Goal: Task Accomplishment & Management: Use online tool/utility

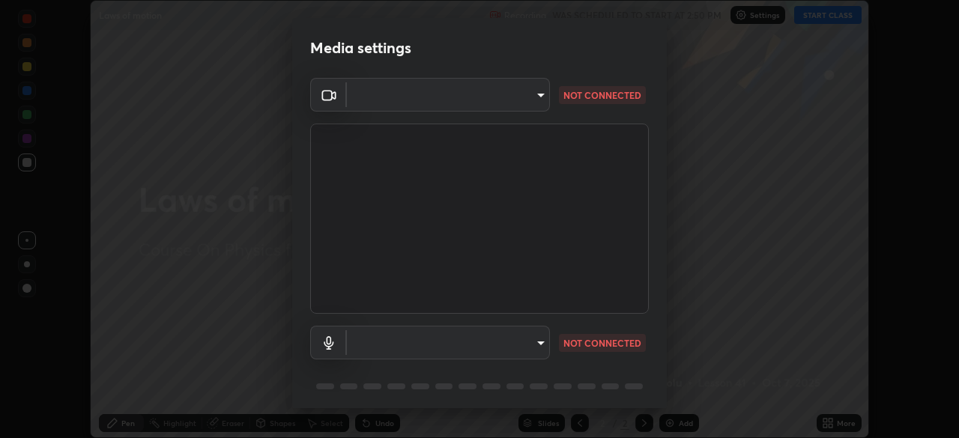
scroll to position [53, 0]
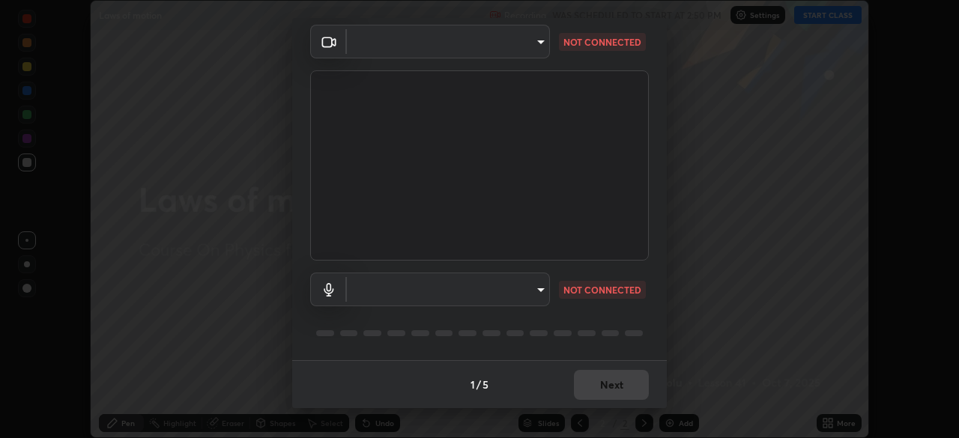
type input "7d0b8c16c6b3f4d335d6c038b97393ba862c98d75c76340e9e82cb338f64ebf2"
type input "default"
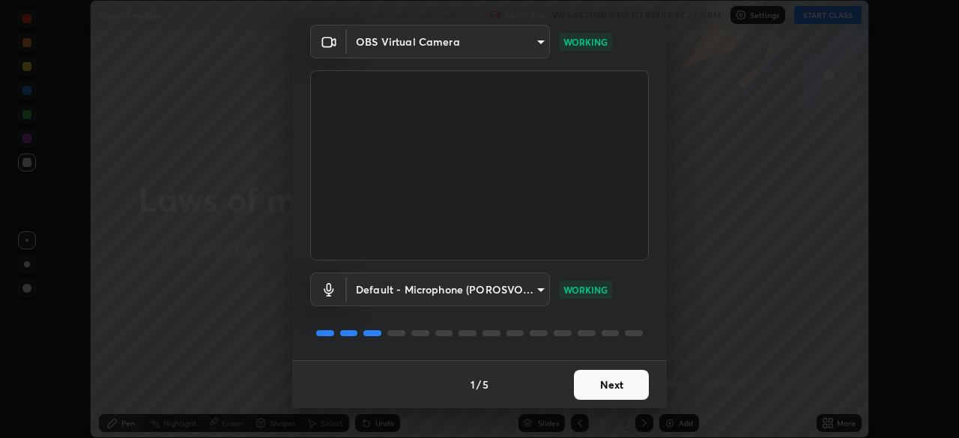
click at [607, 380] on button "Next" at bounding box center [611, 385] width 75 height 30
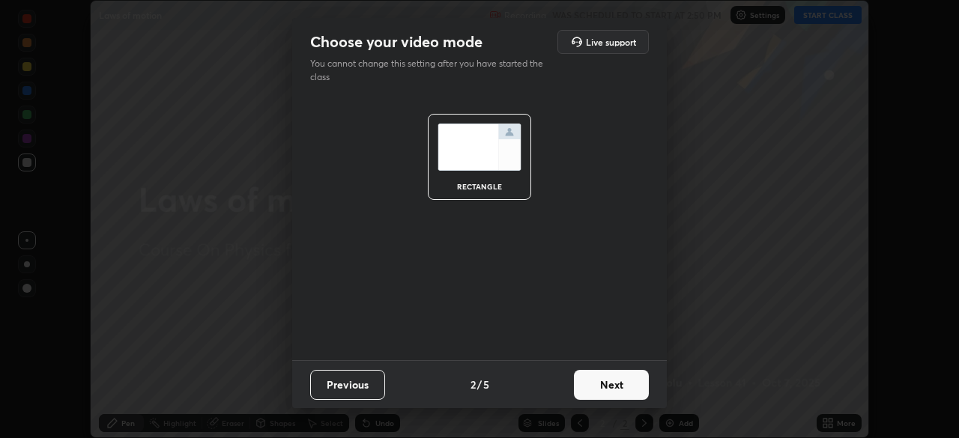
scroll to position [0, 0]
click at [608, 381] on button "Next" at bounding box center [611, 385] width 75 height 30
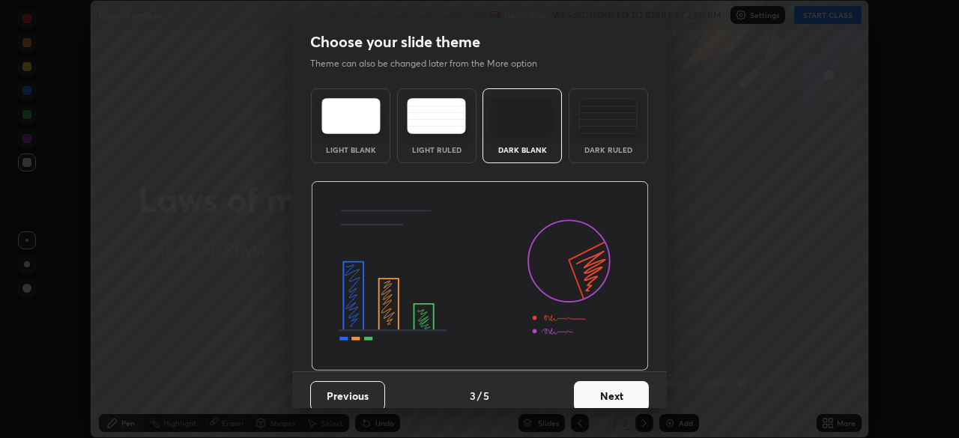
click at [609, 391] on button "Next" at bounding box center [611, 396] width 75 height 30
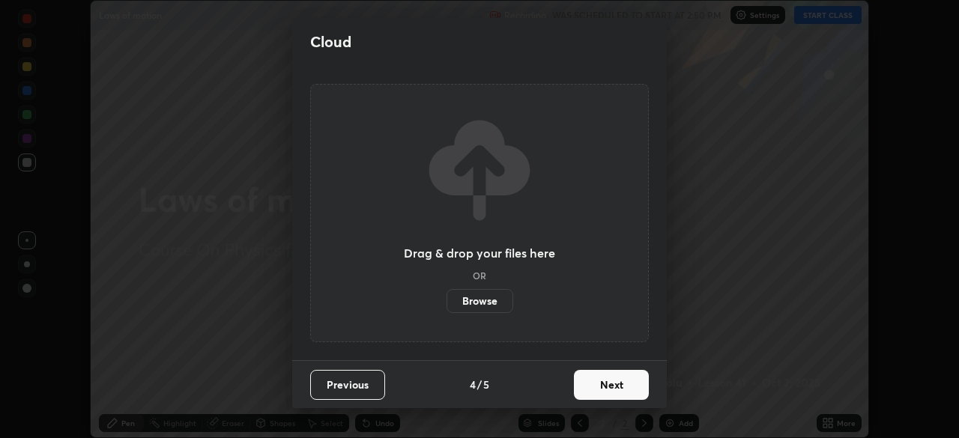
click at [616, 391] on button "Next" at bounding box center [611, 385] width 75 height 30
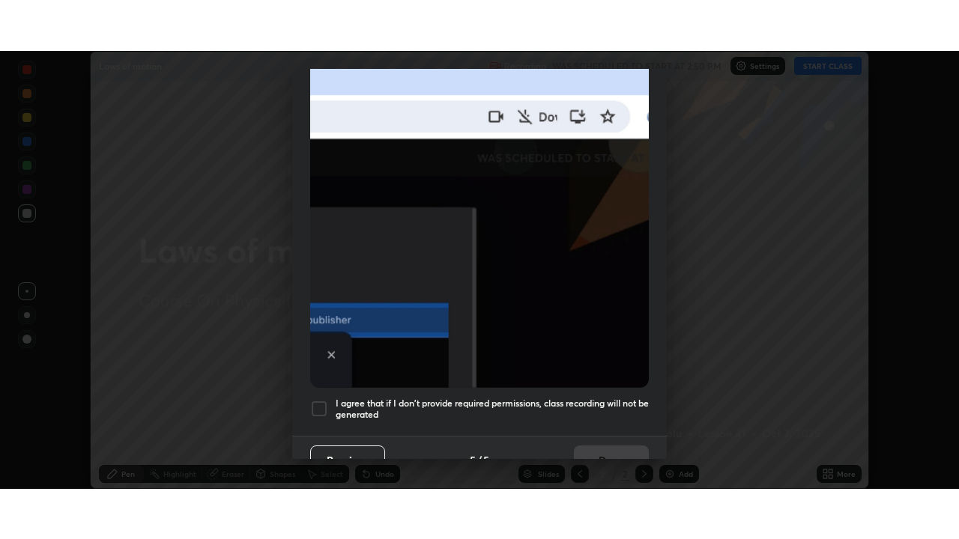
scroll to position [346, 0]
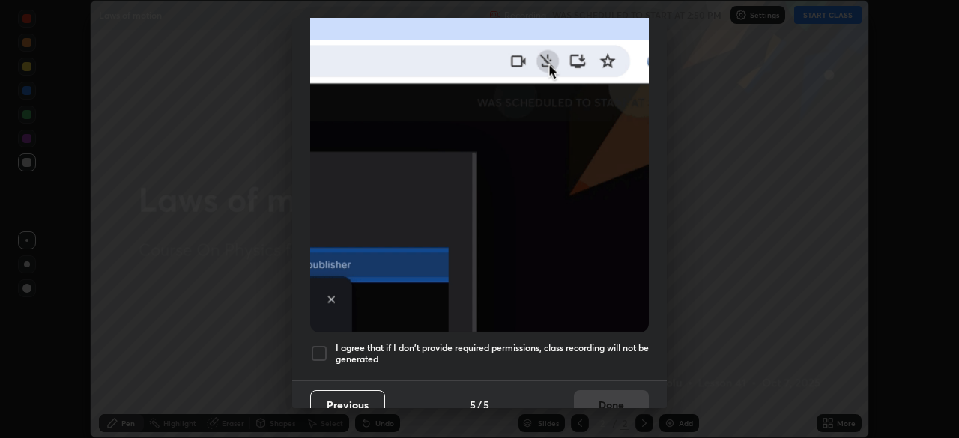
click at [326, 349] on div at bounding box center [319, 354] width 18 height 18
click at [611, 390] on button "Done" at bounding box center [611, 405] width 75 height 30
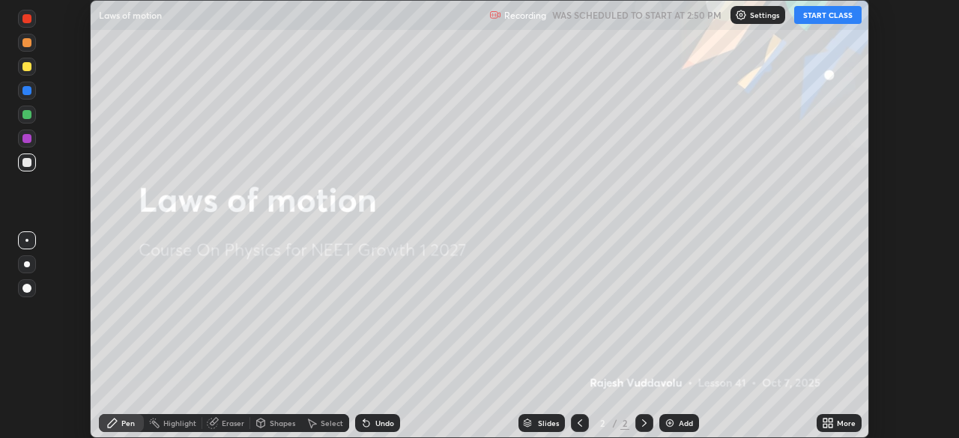
click at [820, 12] on button "START CLASS" at bounding box center [827, 15] width 67 height 18
click at [825, 420] on icon at bounding box center [825, 421] width 4 height 4
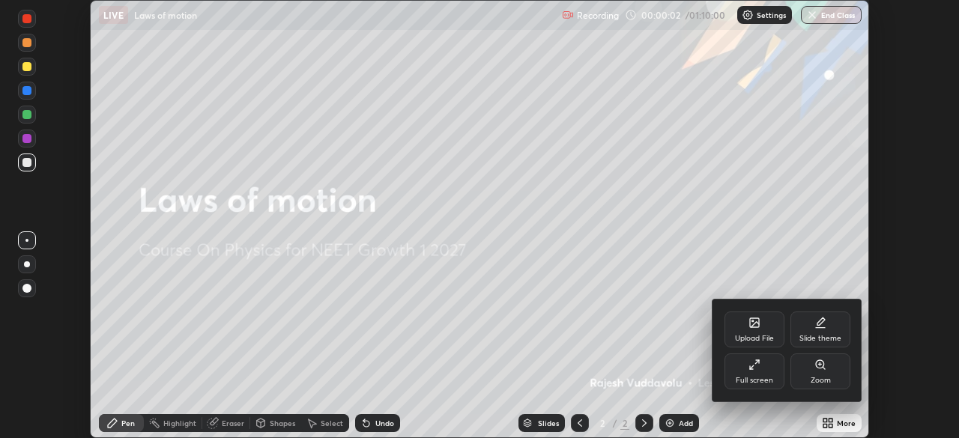
click at [761, 372] on div "Full screen" at bounding box center [754, 372] width 60 height 36
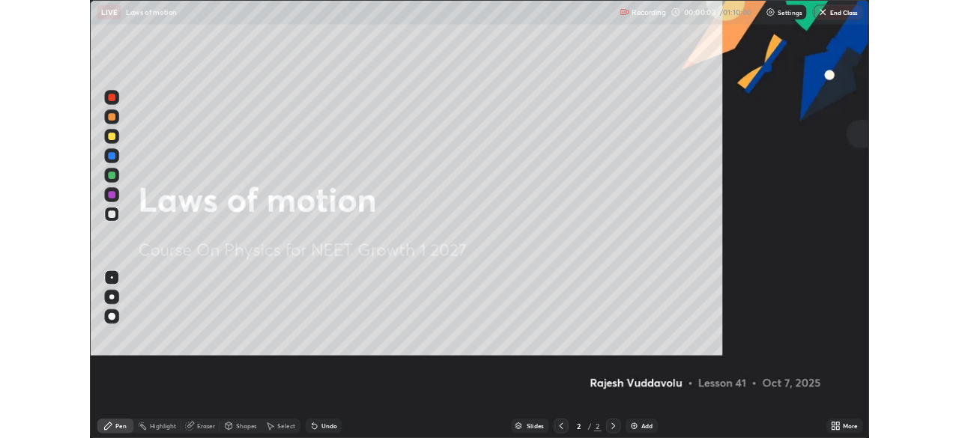
scroll to position [539, 959]
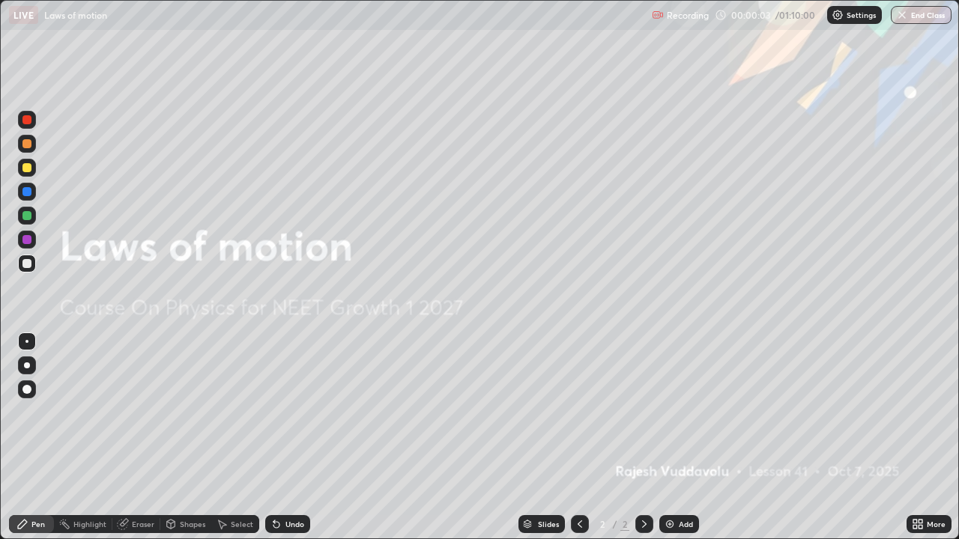
click at [681, 438] on div "Add" at bounding box center [686, 524] width 14 height 7
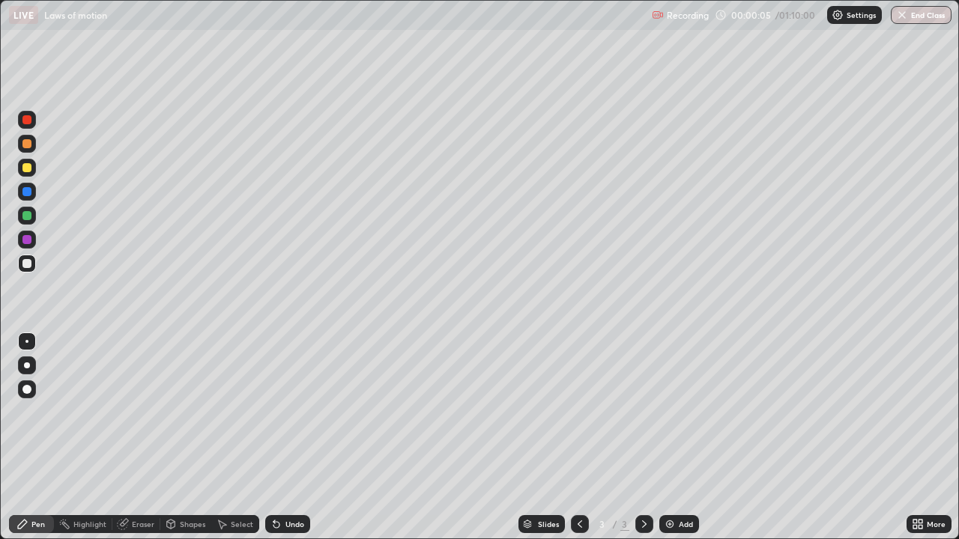
click at [915, 438] on icon at bounding box center [915, 522] width 4 height 4
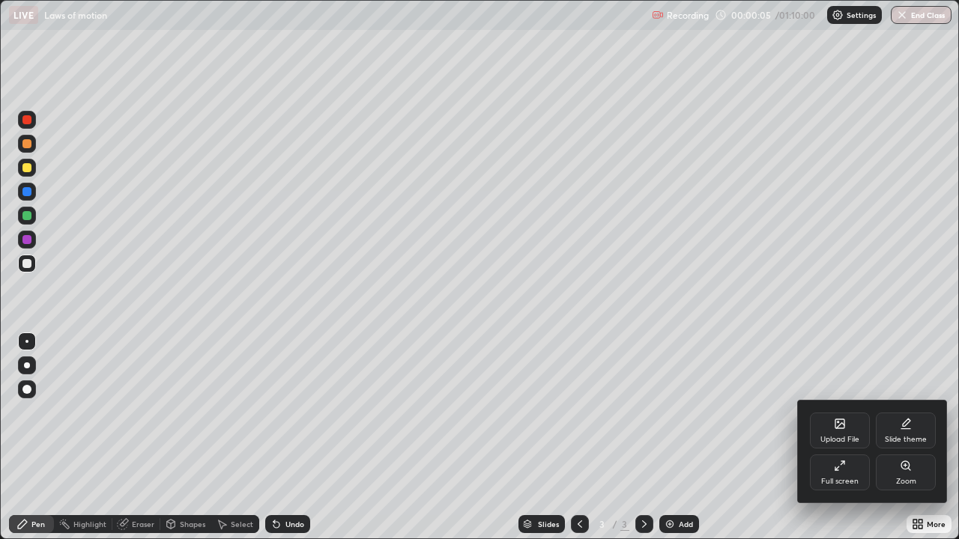
click at [829, 438] on div "Full screen" at bounding box center [840, 473] width 60 height 36
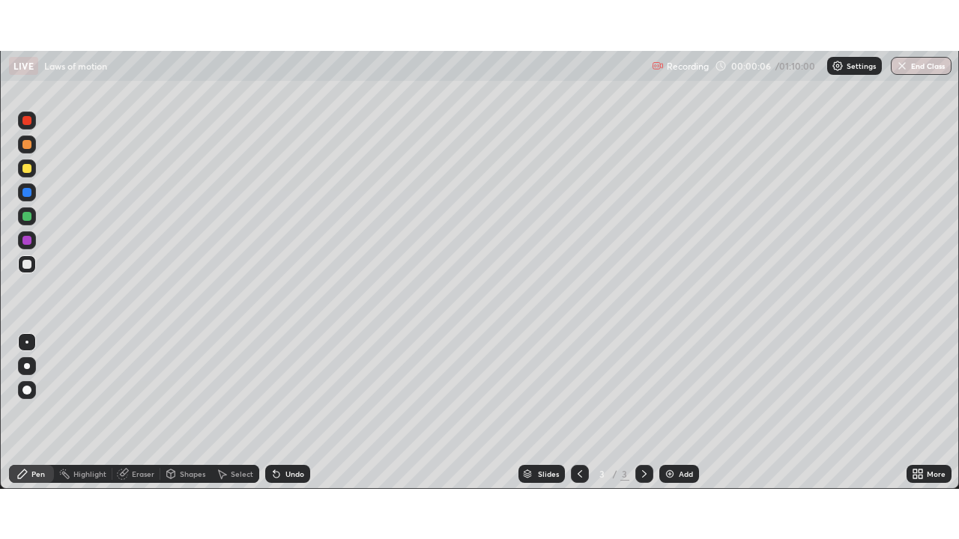
scroll to position [74477, 73957]
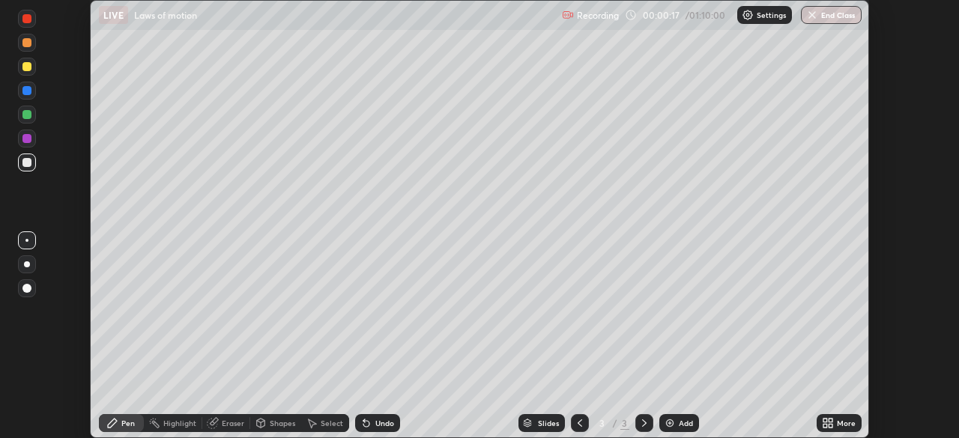
click at [837, 426] on div "More" at bounding box center [846, 423] width 19 height 7
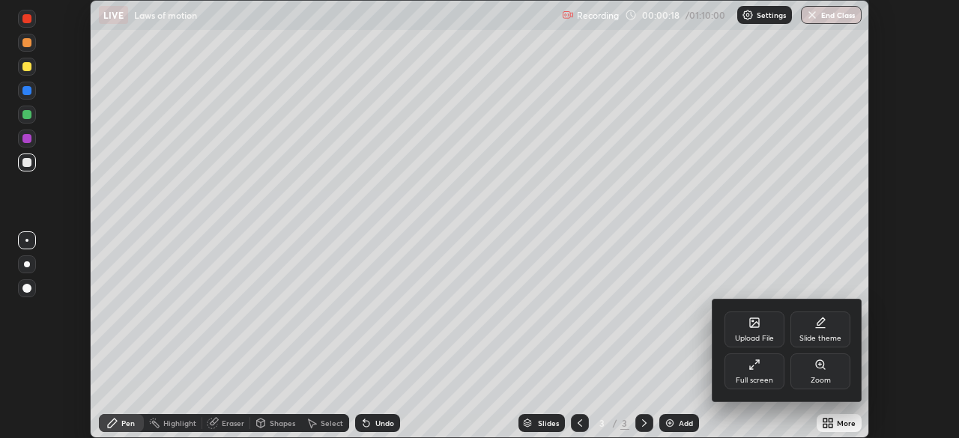
click at [751, 377] on div "Full screen" at bounding box center [754, 380] width 37 height 7
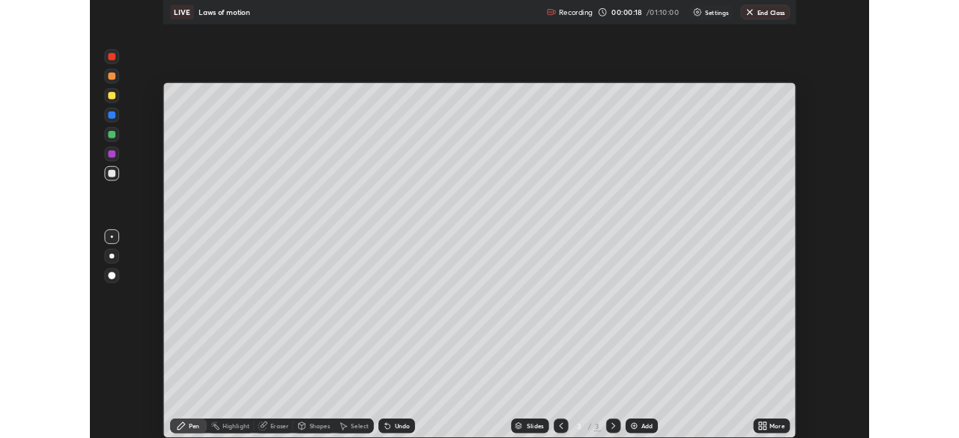
scroll to position [539, 959]
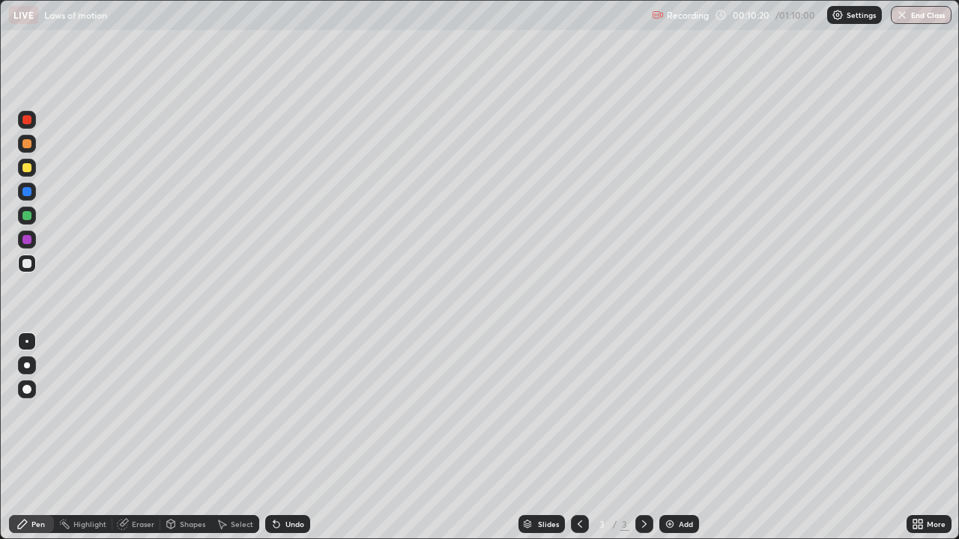
click at [238, 438] on div "Select" at bounding box center [235, 524] width 48 height 18
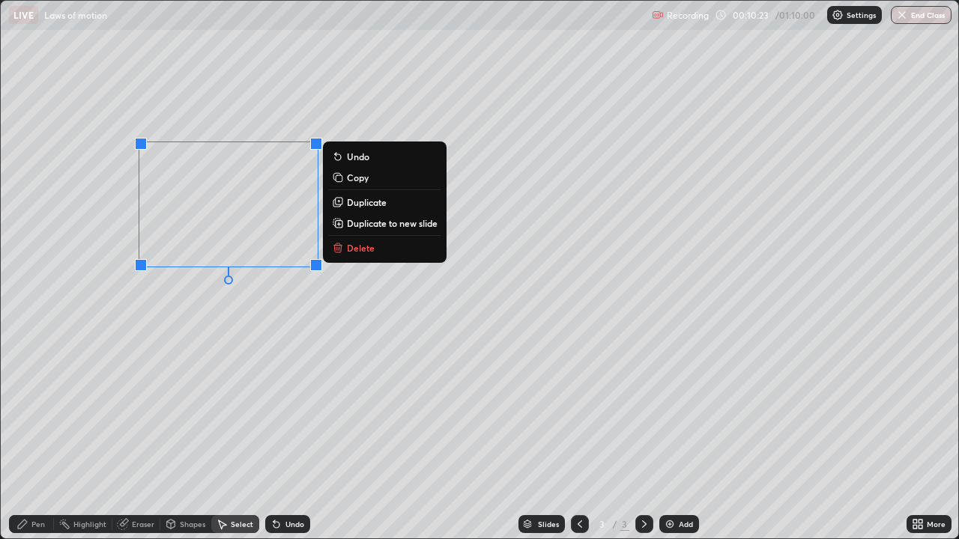
click at [373, 252] on p "Delete" at bounding box center [361, 248] width 28 height 12
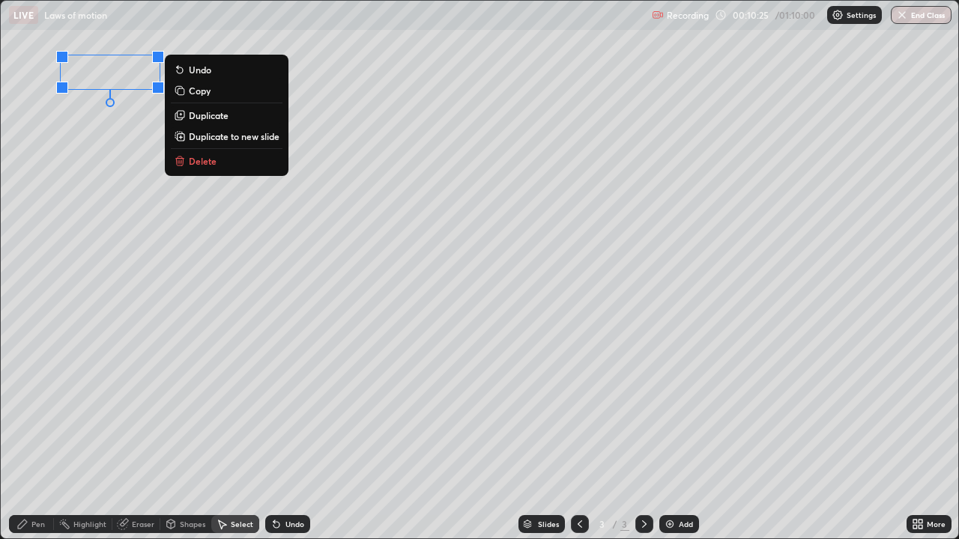
click at [211, 160] on p "Delete" at bounding box center [203, 161] width 28 height 12
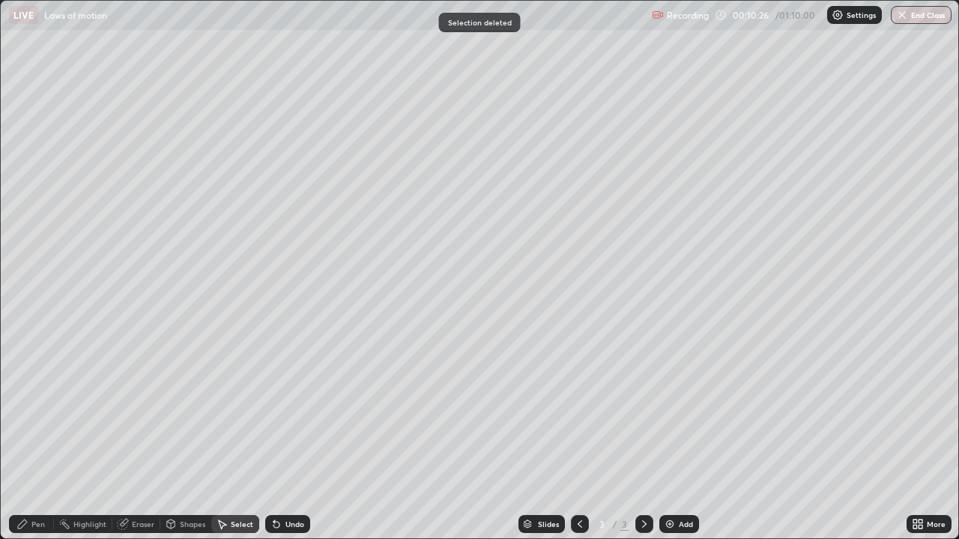
click at [43, 438] on div "Pen" at bounding box center [37, 524] width 13 height 7
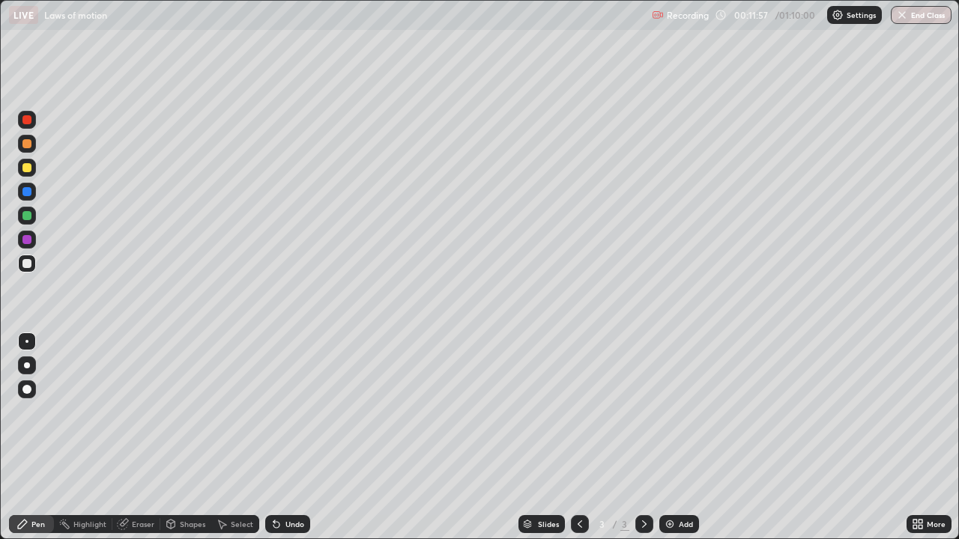
click at [25, 167] on div at bounding box center [26, 167] width 9 height 9
click at [685, 438] on div "Add" at bounding box center [686, 524] width 14 height 7
click at [291, 438] on div "Undo" at bounding box center [294, 524] width 19 height 7
click at [294, 438] on div "Undo" at bounding box center [294, 524] width 19 height 7
click at [282, 438] on div "Undo" at bounding box center [287, 524] width 45 height 18
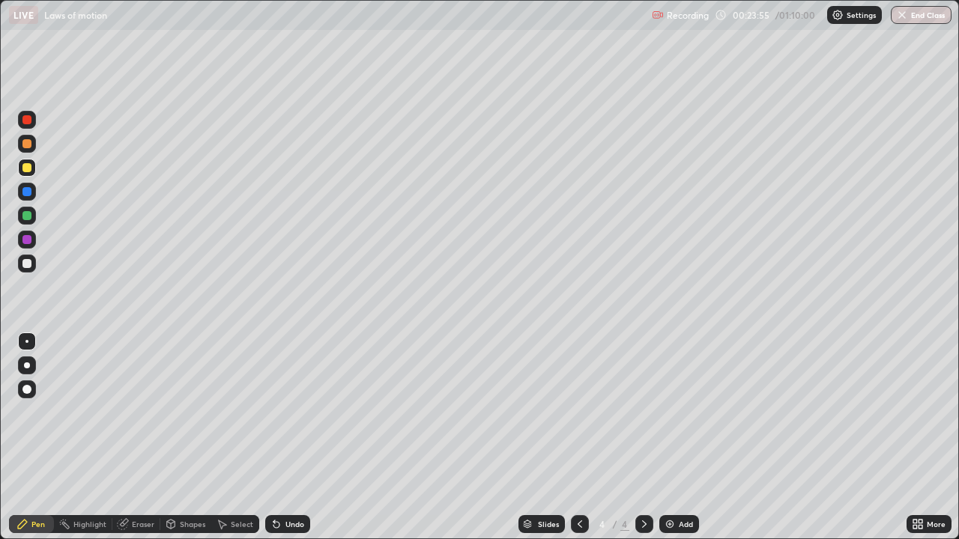
click at [285, 438] on div "Undo" at bounding box center [287, 524] width 45 height 18
click at [282, 438] on div "Undo" at bounding box center [287, 524] width 45 height 18
click at [29, 264] on div at bounding box center [26, 263] width 9 height 9
click at [288, 438] on div "Undo" at bounding box center [287, 524] width 45 height 18
click at [282, 438] on div "Undo" at bounding box center [287, 524] width 45 height 18
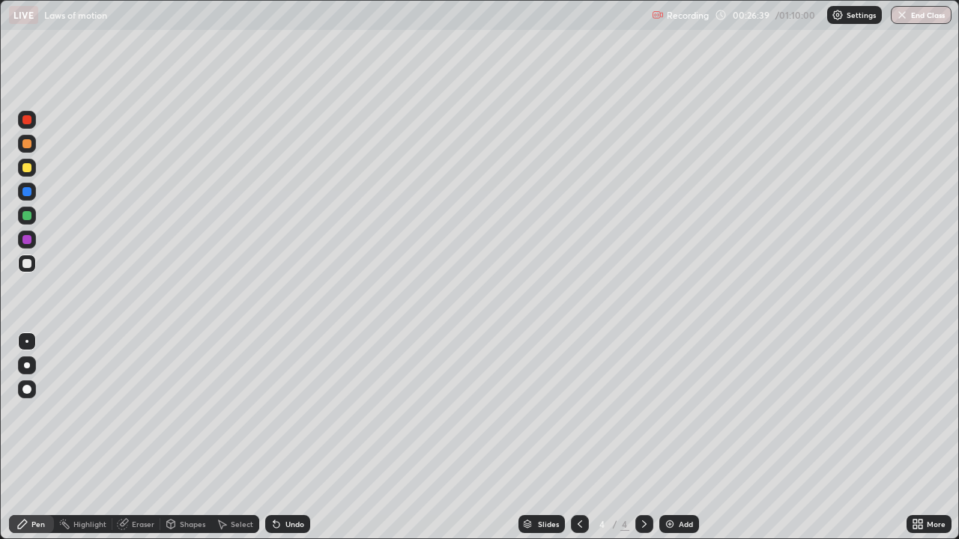
click at [281, 438] on div "Undo" at bounding box center [287, 524] width 45 height 18
click at [289, 438] on div "Undo" at bounding box center [294, 524] width 19 height 7
click at [285, 438] on div "Undo" at bounding box center [294, 524] width 19 height 7
click at [25, 143] on div at bounding box center [26, 143] width 9 height 9
click at [281, 438] on div "Undo" at bounding box center [287, 524] width 45 height 18
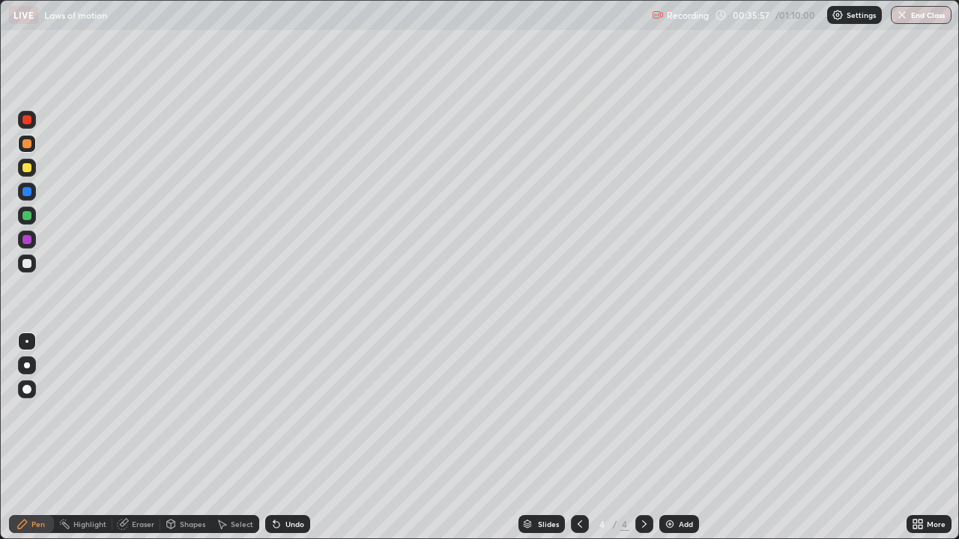
click at [234, 438] on div "Select" at bounding box center [235, 524] width 48 height 18
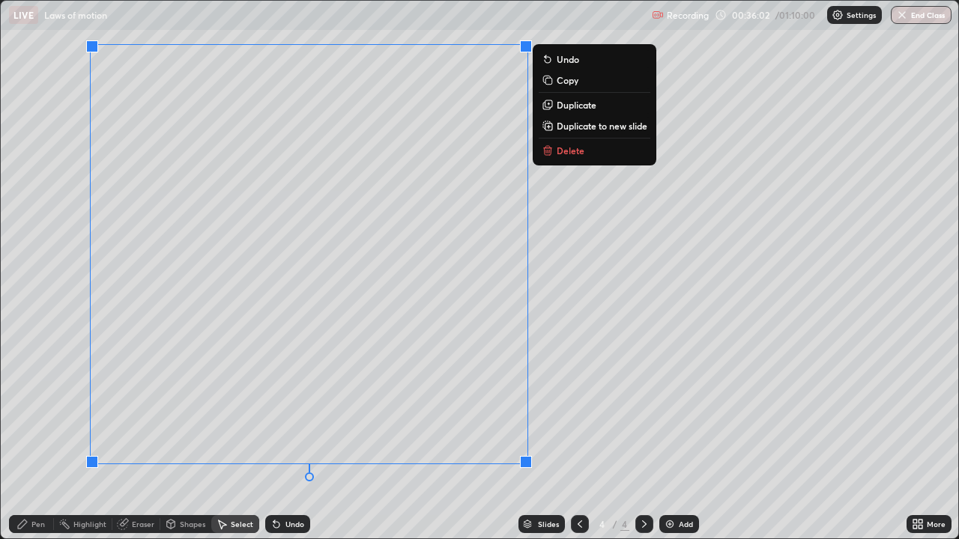
click at [567, 151] on p "Delete" at bounding box center [571, 151] width 28 height 12
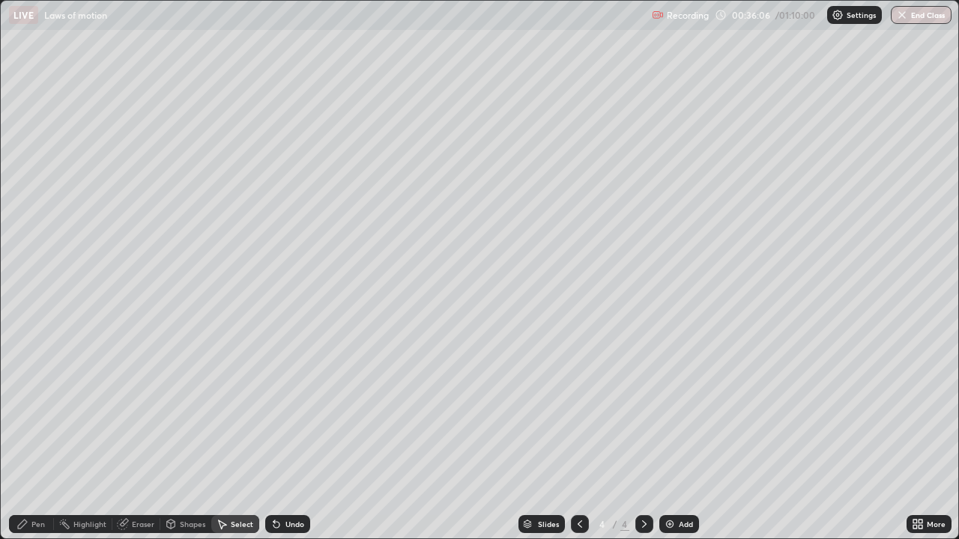
click at [136, 438] on div "Eraser" at bounding box center [143, 524] width 22 height 7
click at [39, 438] on div "Pen" at bounding box center [37, 524] width 13 height 7
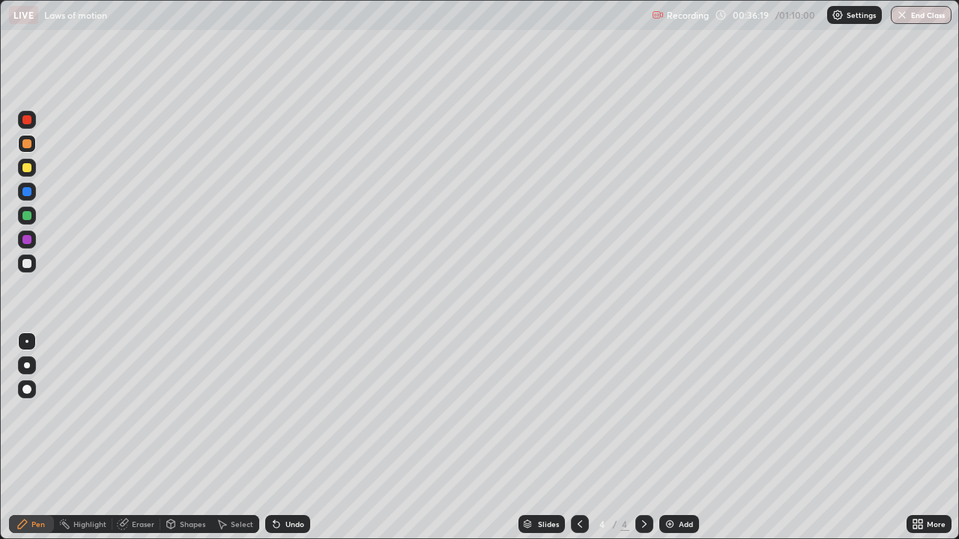
click at [28, 263] on div at bounding box center [26, 263] width 9 height 9
click at [237, 438] on div "Select" at bounding box center [242, 524] width 22 height 7
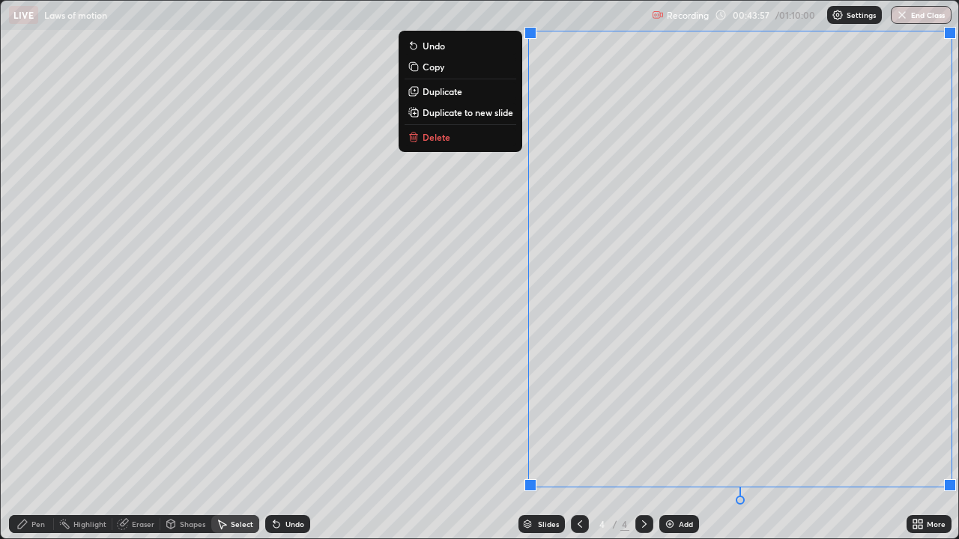
click at [459, 142] on button "Delete" at bounding box center [461, 137] width 112 height 18
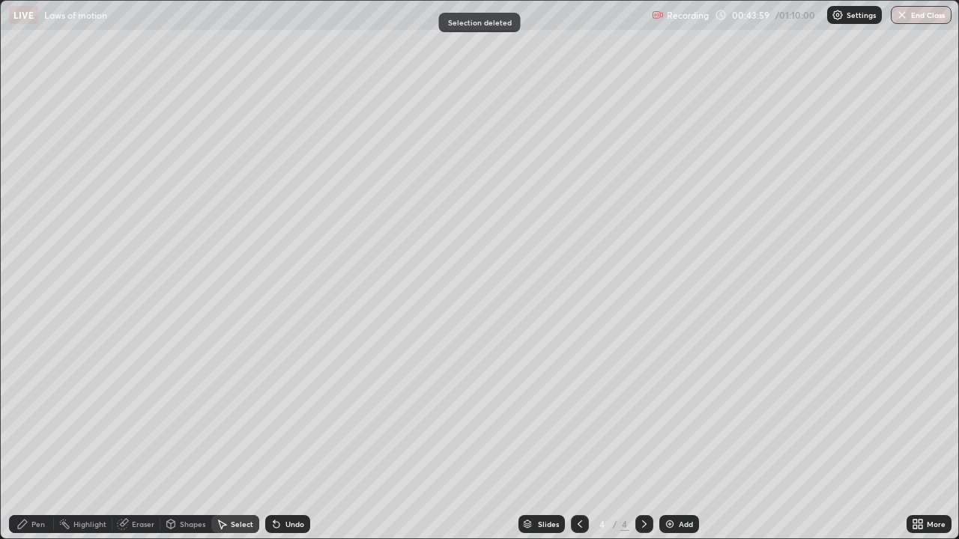
click at [43, 438] on div "Pen" at bounding box center [37, 524] width 13 height 7
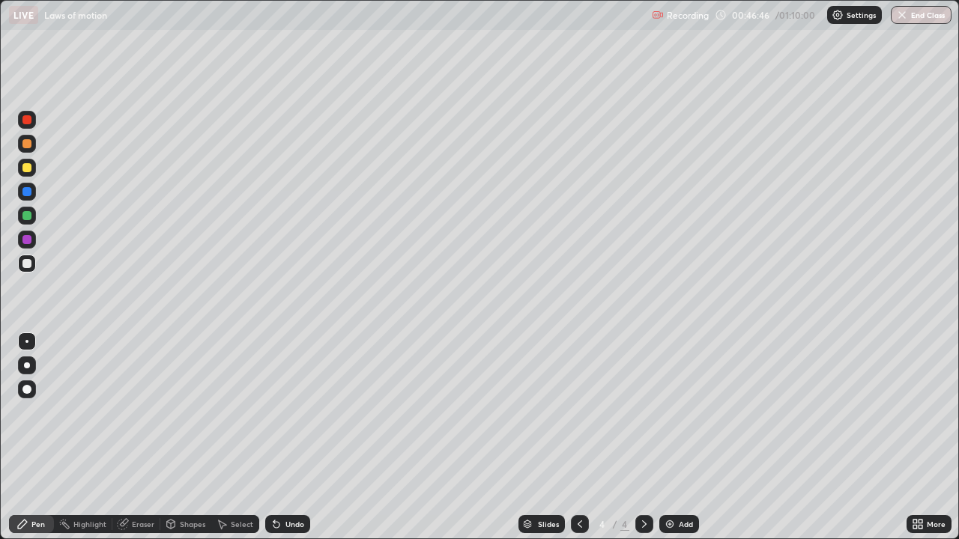
click at [190, 438] on div "Shapes" at bounding box center [185, 524] width 51 height 18
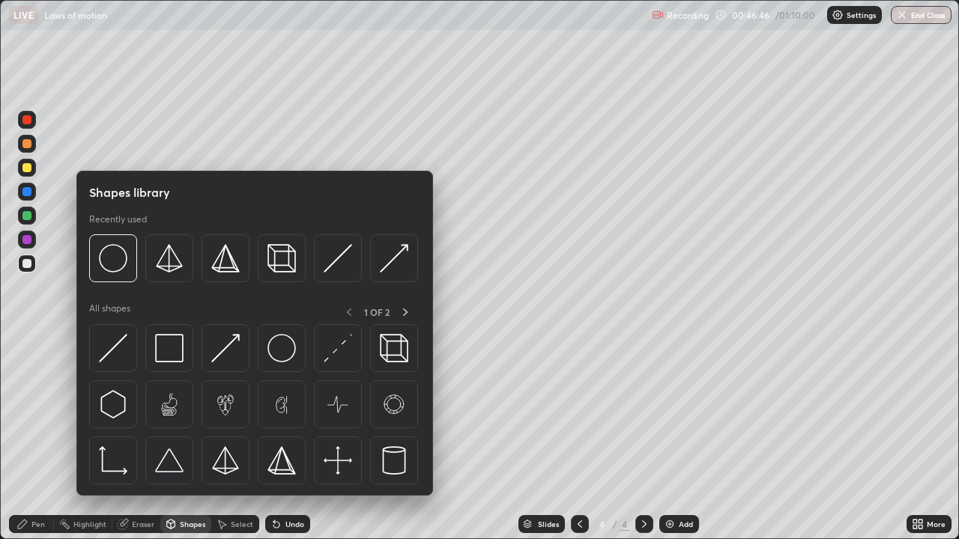
click at [231, 438] on div "Select" at bounding box center [242, 524] width 22 height 7
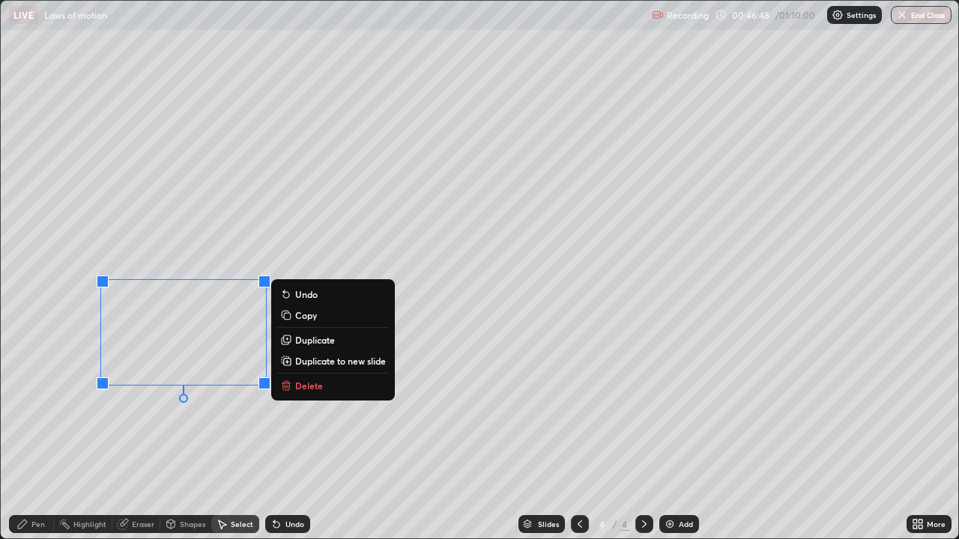
click at [305, 385] on p "Delete" at bounding box center [309, 386] width 28 height 12
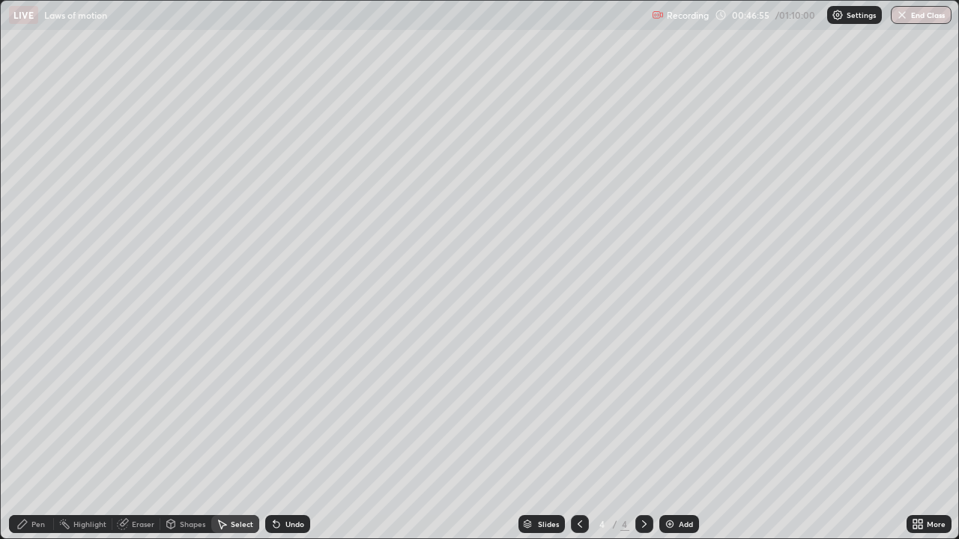
click at [40, 438] on div "Pen" at bounding box center [37, 524] width 13 height 7
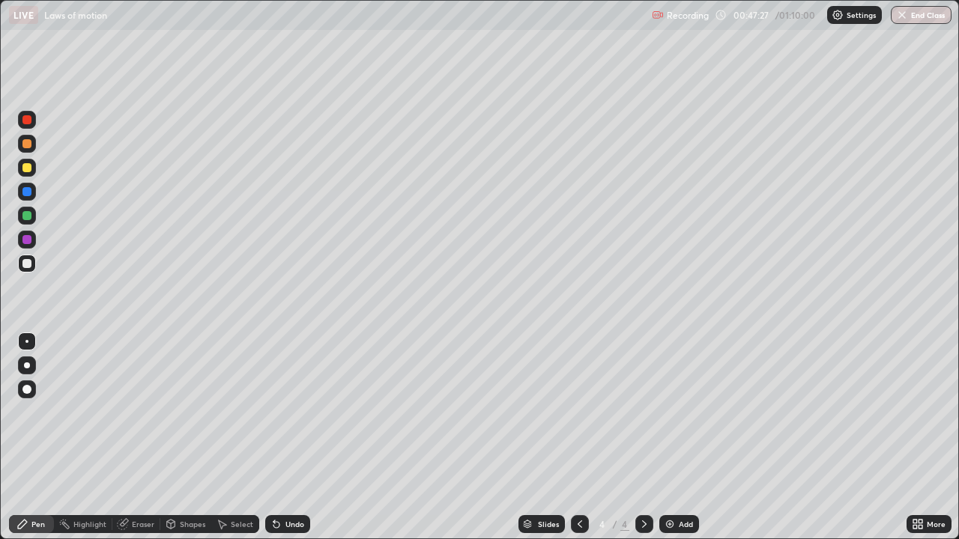
click at [32, 168] on div at bounding box center [27, 168] width 18 height 18
click at [231, 438] on div "Select" at bounding box center [242, 524] width 22 height 7
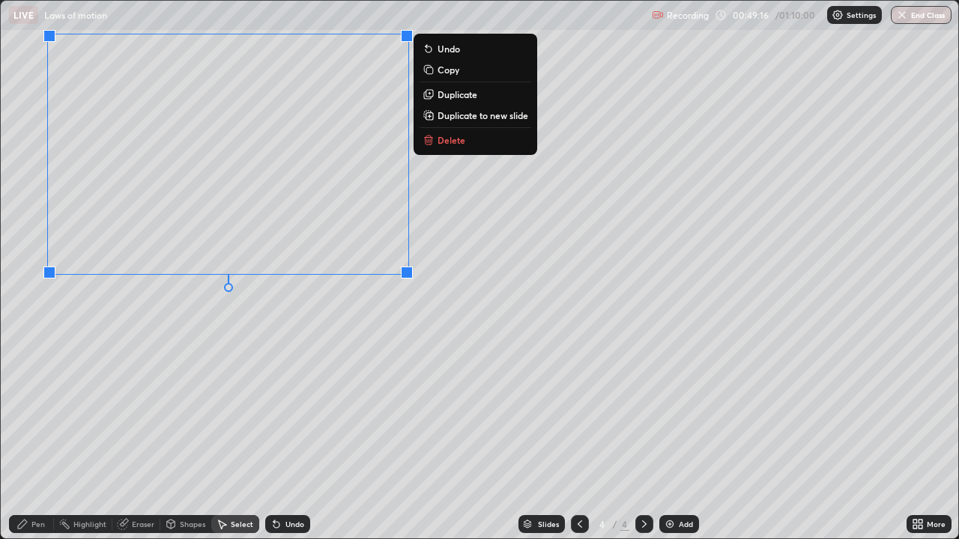
click at [441, 139] on p "Delete" at bounding box center [452, 140] width 28 height 12
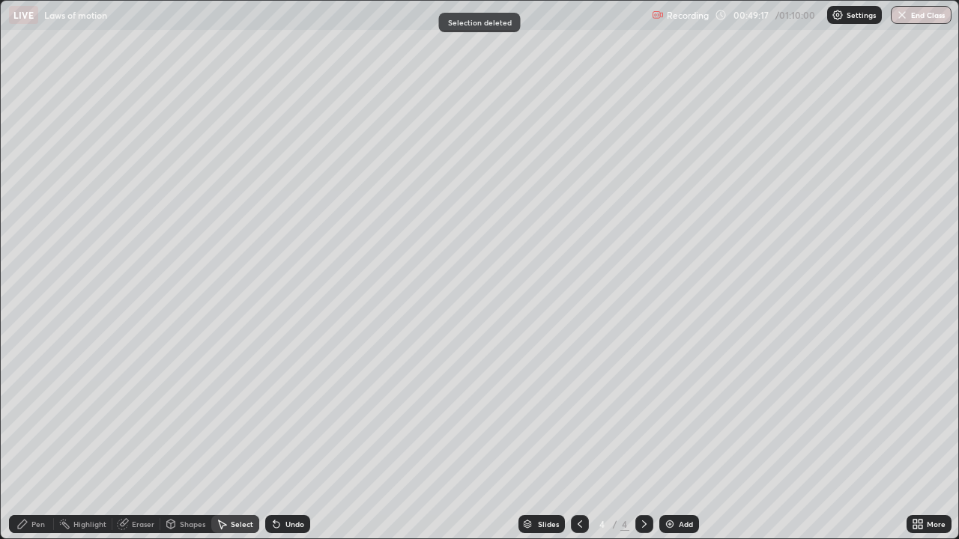
click at [33, 438] on div "Pen" at bounding box center [37, 524] width 13 height 7
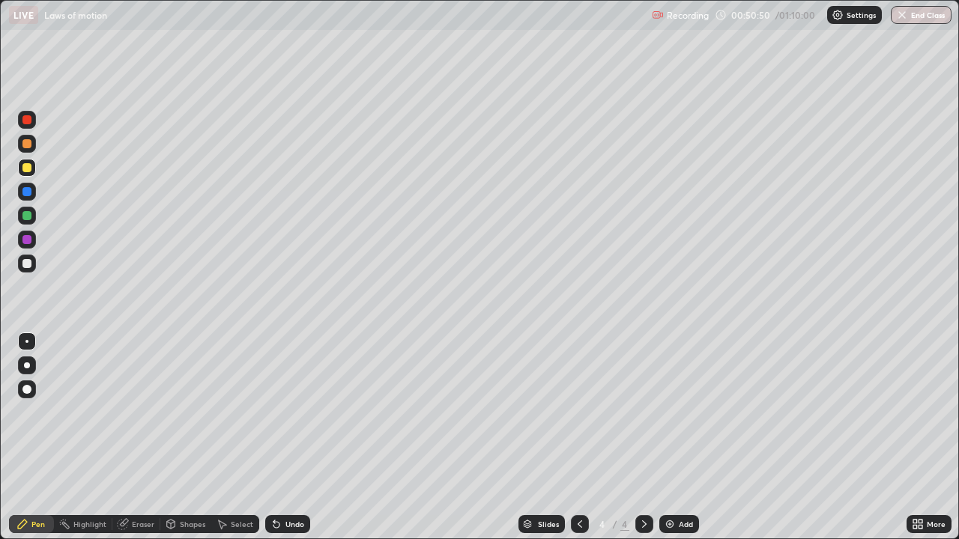
click at [228, 438] on div "Select" at bounding box center [235, 524] width 48 height 18
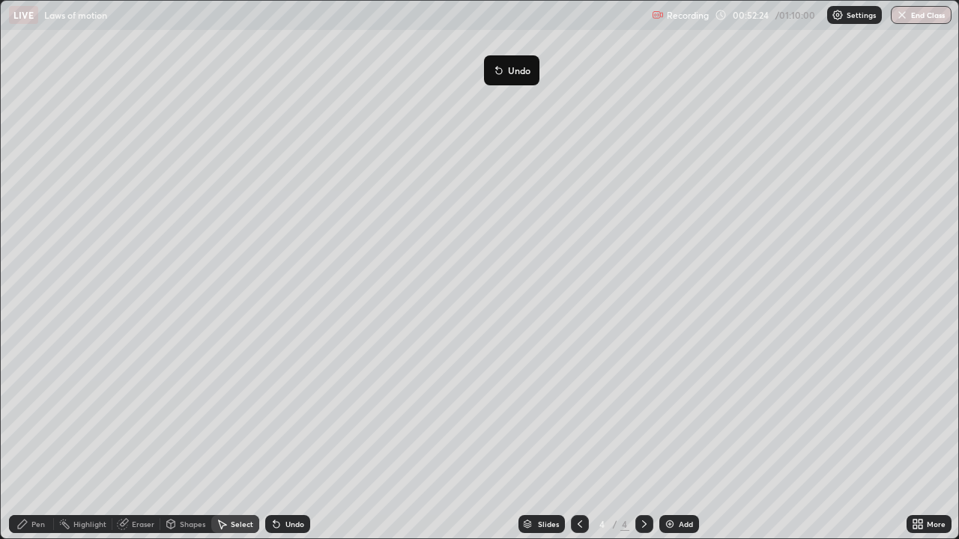
click at [294, 438] on div "Undo" at bounding box center [294, 524] width 19 height 7
click at [142, 438] on div "Eraser" at bounding box center [143, 524] width 22 height 7
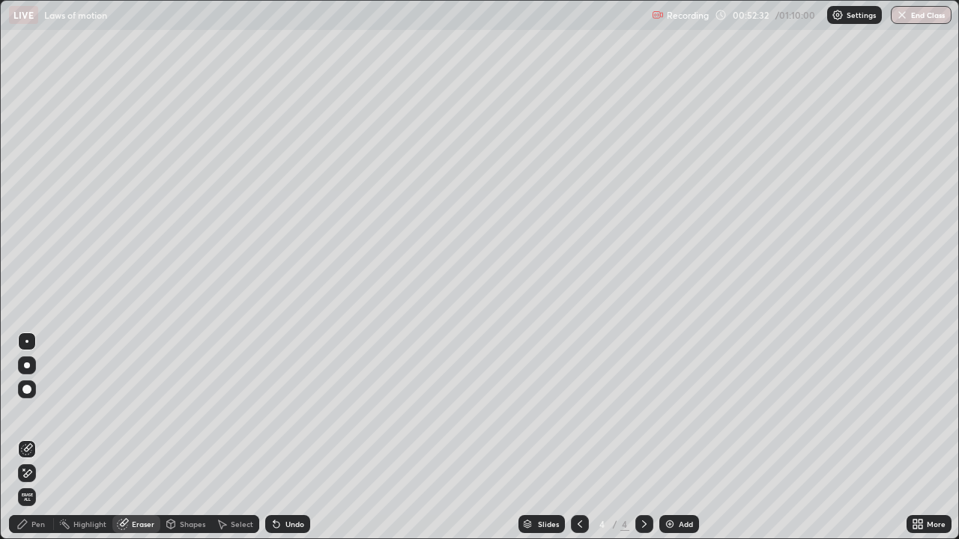
click at [32, 438] on div "Pen" at bounding box center [37, 524] width 13 height 7
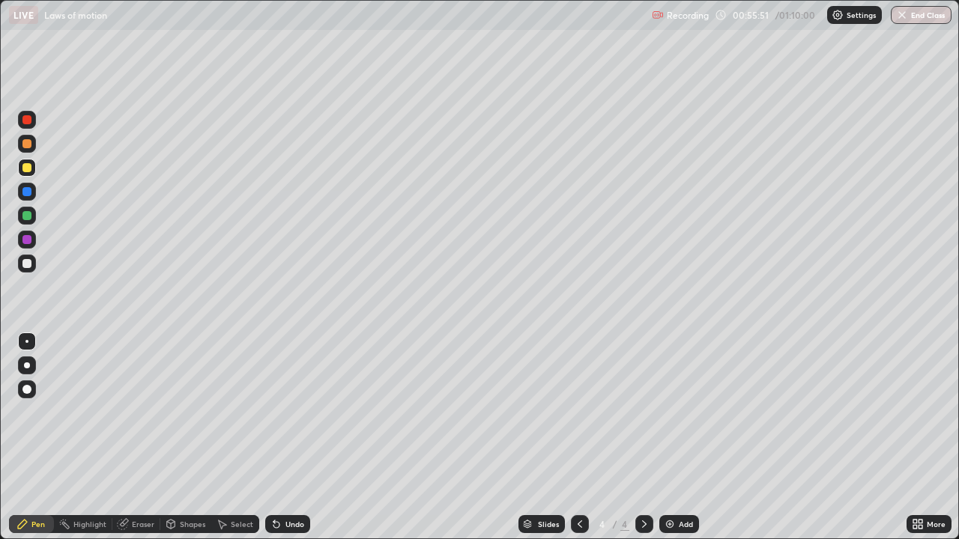
click at [241, 438] on div "Select" at bounding box center [242, 524] width 22 height 7
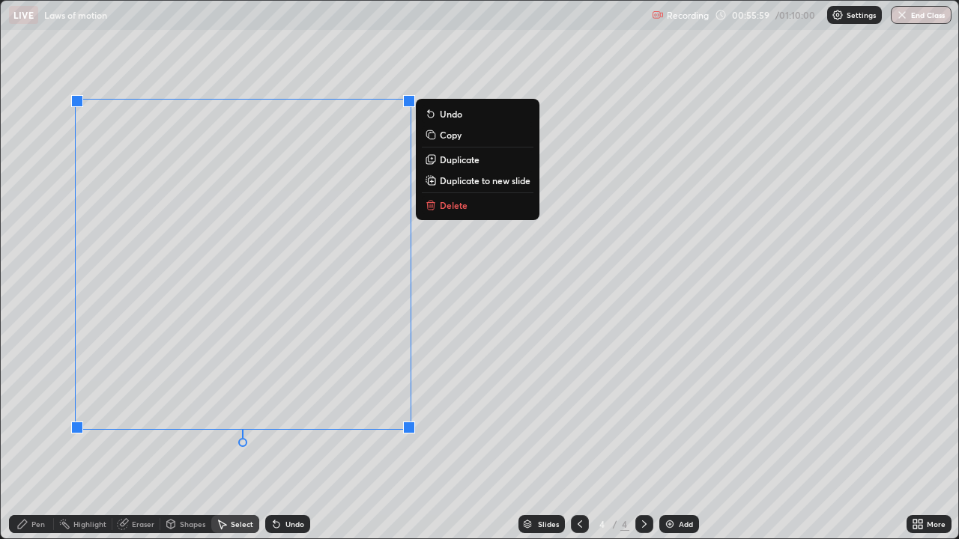
click at [239, 438] on div "0 ° Undo Copy Duplicate Duplicate to new slide Delete" at bounding box center [479, 270] width 957 height 538
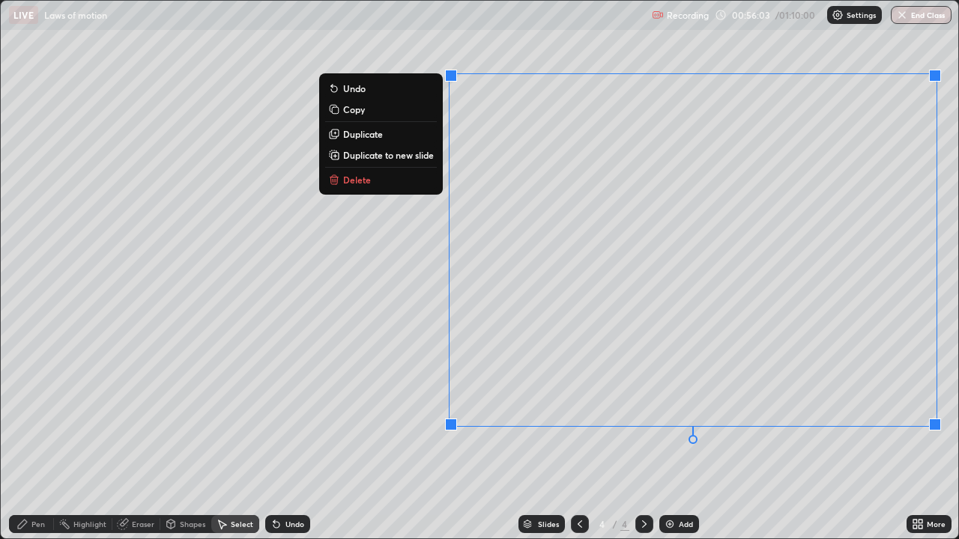
click at [382, 183] on button "Delete" at bounding box center [381, 180] width 112 height 18
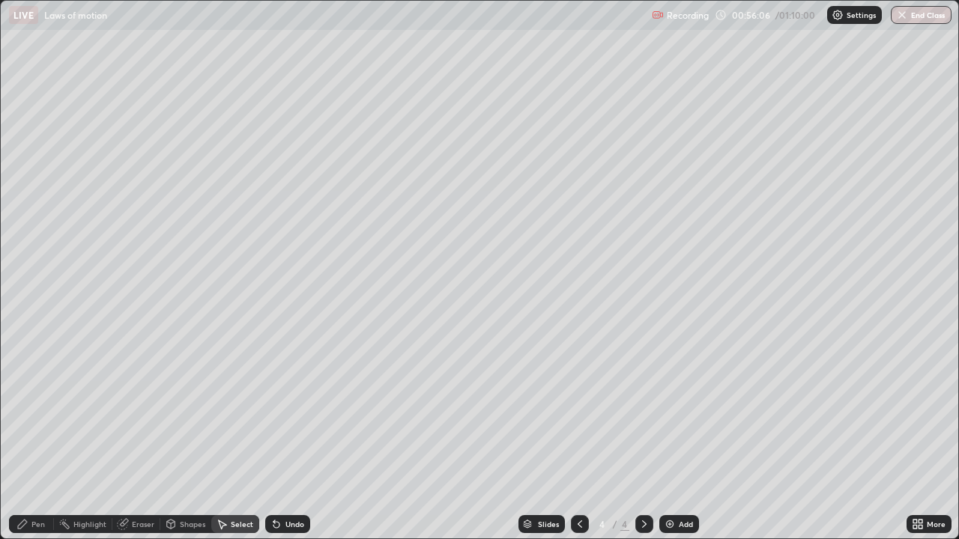
click at [46, 438] on div "Pen" at bounding box center [31, 524] width 45 height 18
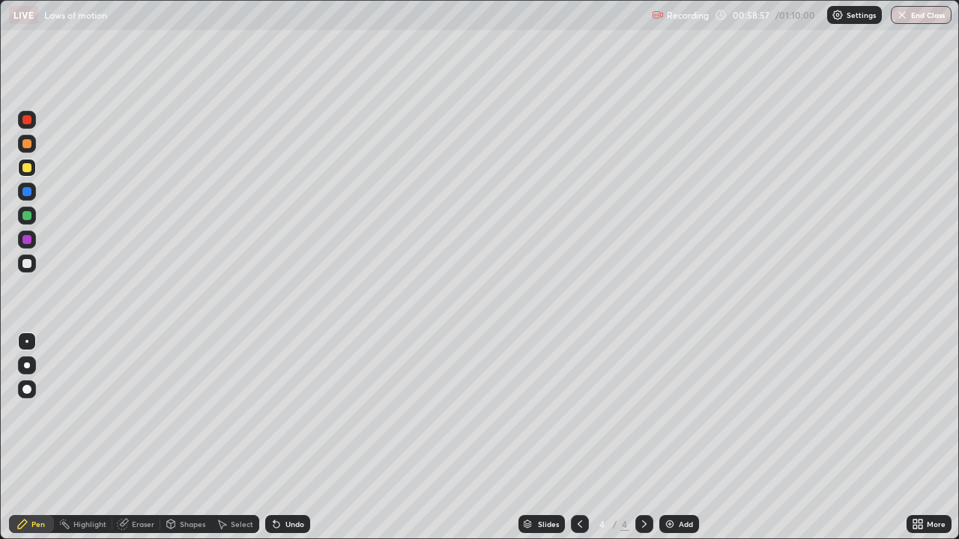
click at [238, 438] on div "Select" at bounding box center [242, 524] width 22 height 7
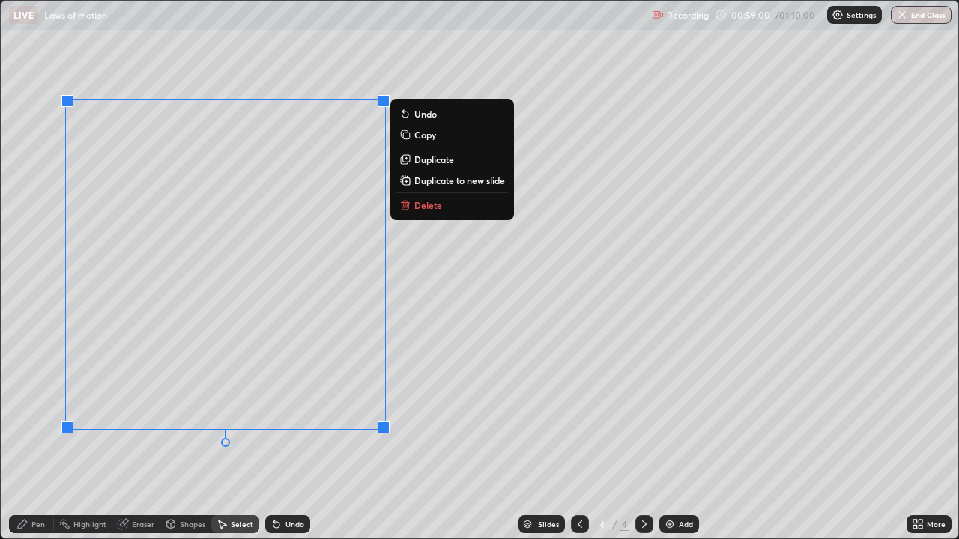
click at [424, 211] on p "Delete" at bounding box center [428, 205] width 28 height 12
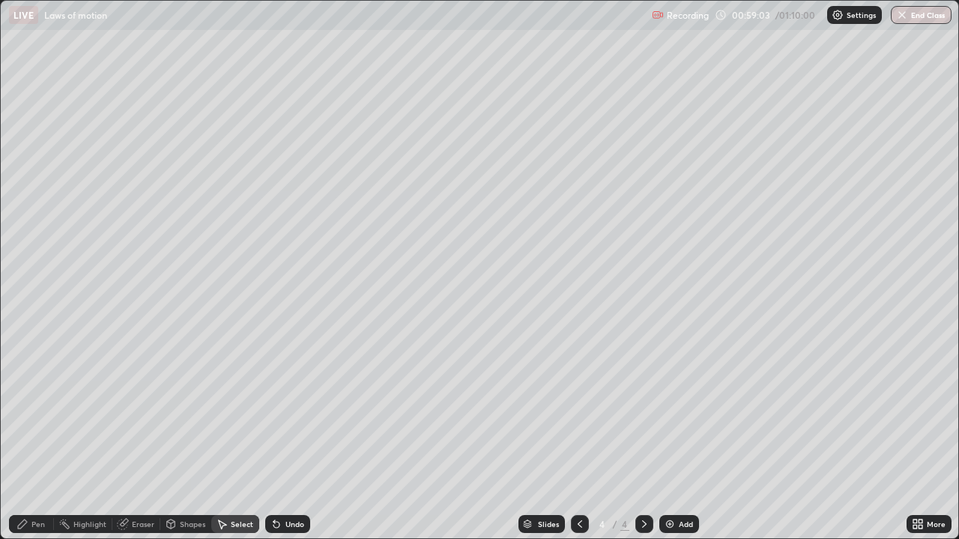
click at [39, 438] on div "Pen" at bounding box center [37, 524] width 13 height 7
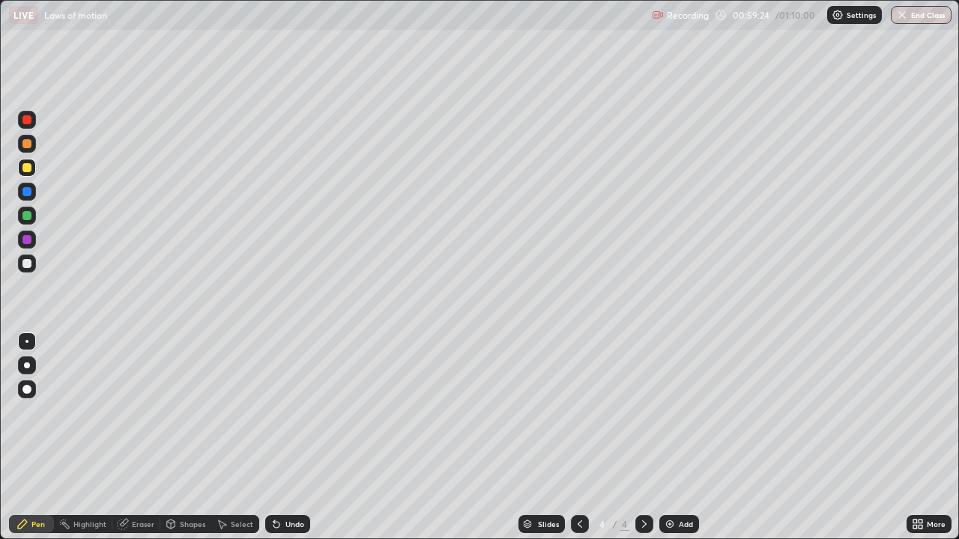
click at [141, 438] on div "Eraser" at bounding box center [143, 524] width 22 height 7
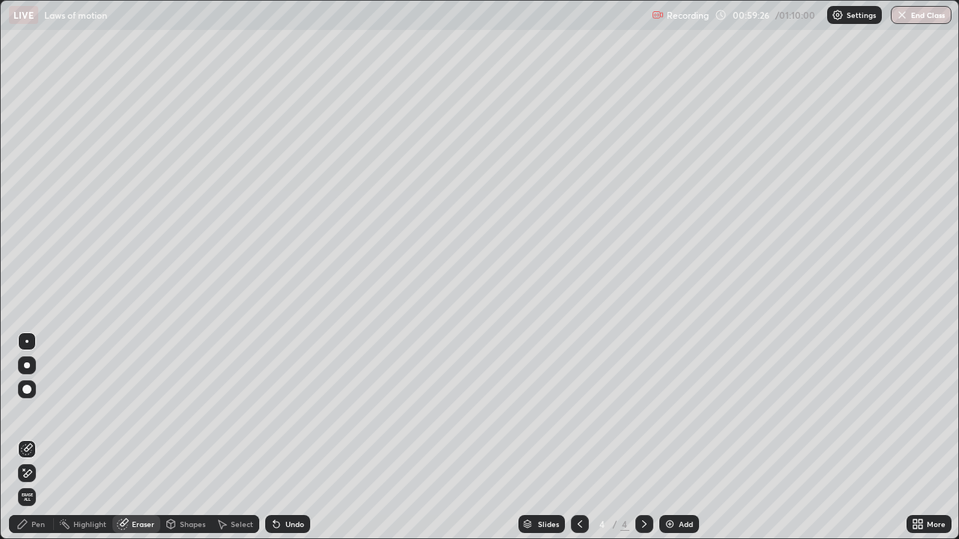
click at [40, 438] on div "Pen" at bounding box center [37, 524] width 13 height 7
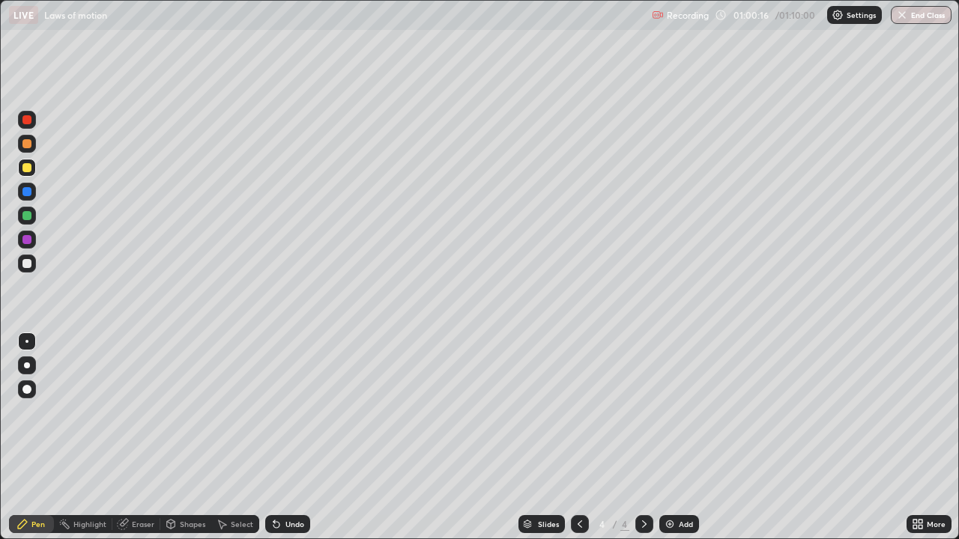
click at [239, 438] on div "Select" at bounding box center [235, 524] width 48 height 18
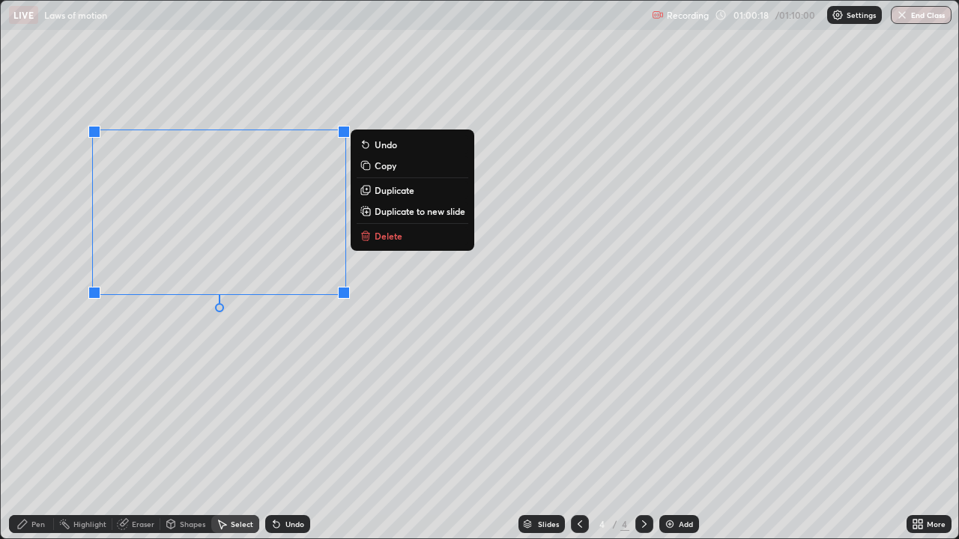
click at [387, 236] on p "Delete" at bounding box center [389, 236] width 28 height 12
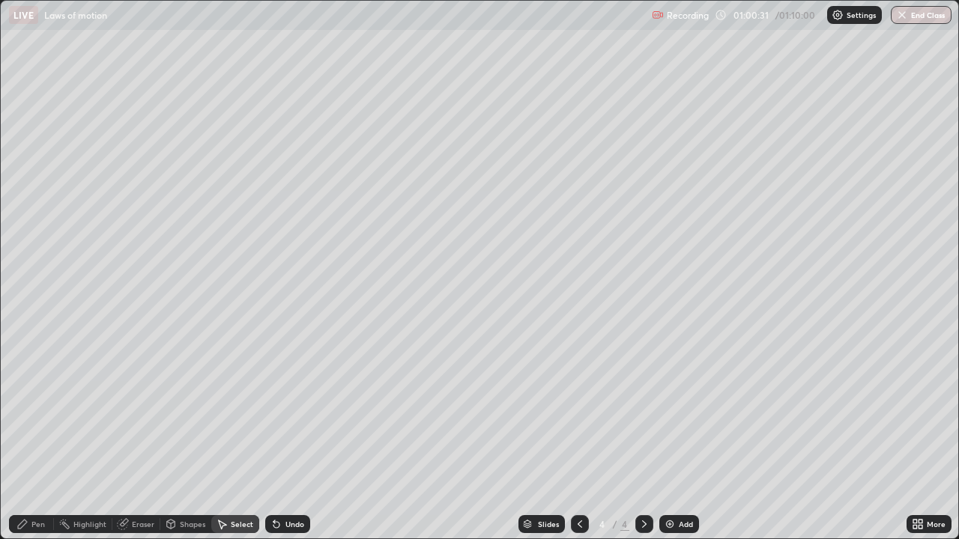
click at [31, 438] on div "Pen" at bounding box center [37, 524] width 13 height 7
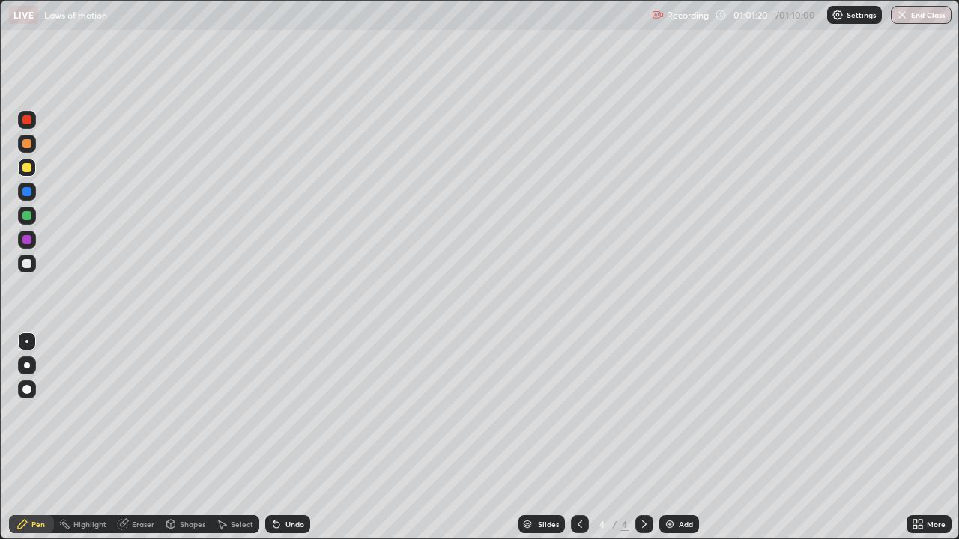
click at [668, 438] on img at bounding box center [670, 524] width 12 height 12
click at [289, 438] on div "Undo" at bounding box center [294, 524] width 19 height 7
click at [291, 438] on div "Undo" at bounding box center [294, 524] width 19 height 7
click at [292, 438] on div "Undo" at bounding box center [294, 524] width 19 height 7
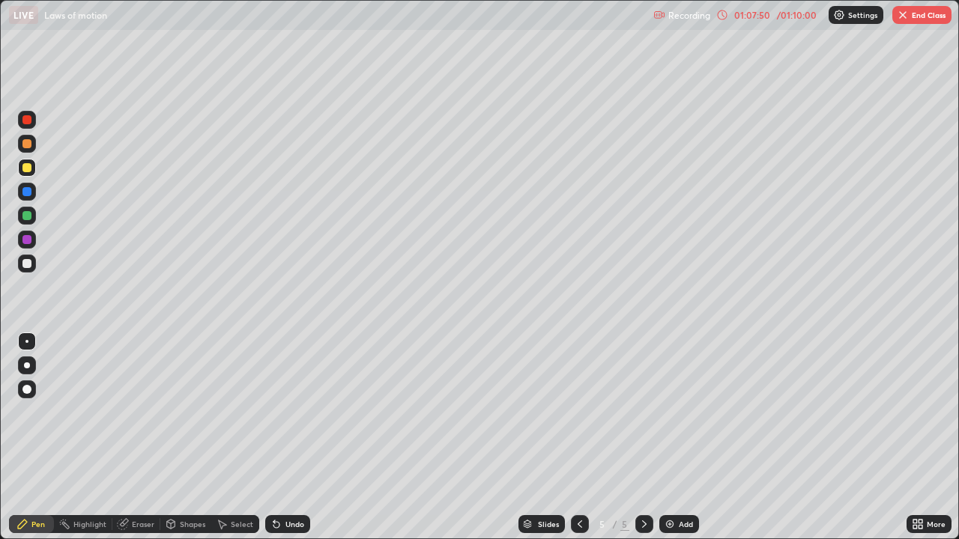
click at [291, 438] on div "Undo" at bounding box center [294, 524] width 19 height 7
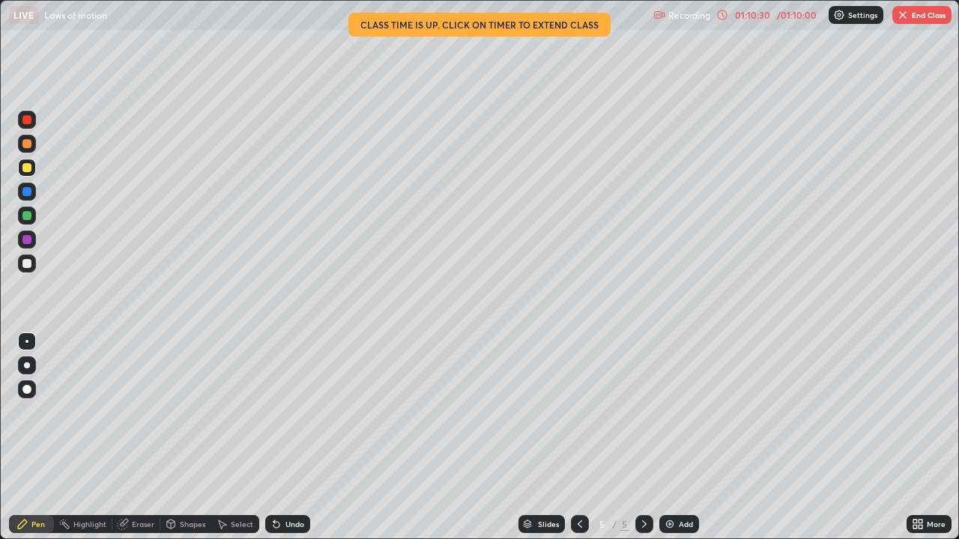
click at [916, 20] on button "End Class" at bounding box center [921, 15] width 59 height 18
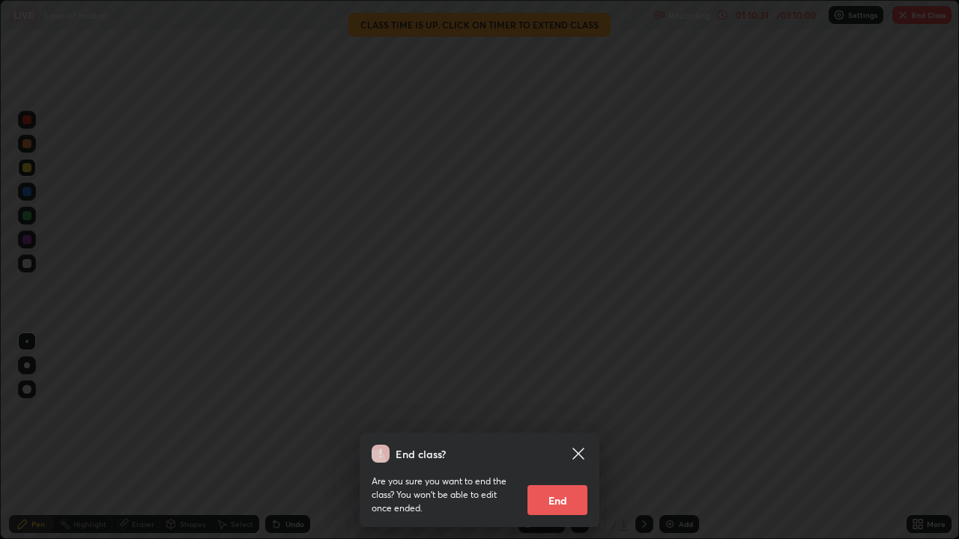
click at [566, 438] on button "End" at bounding box center [557, 500] width 60 height 30
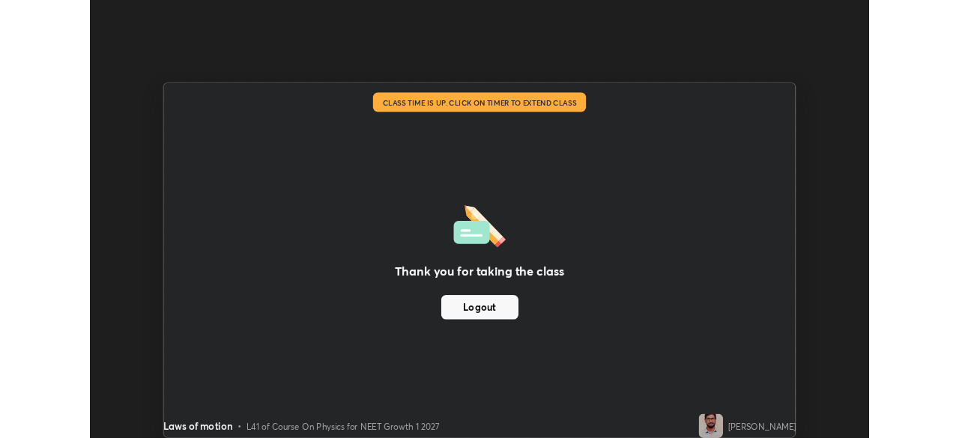
scroll to position [74477, 73957]
